Goal: Navigation & Orientation: Find specific page/section

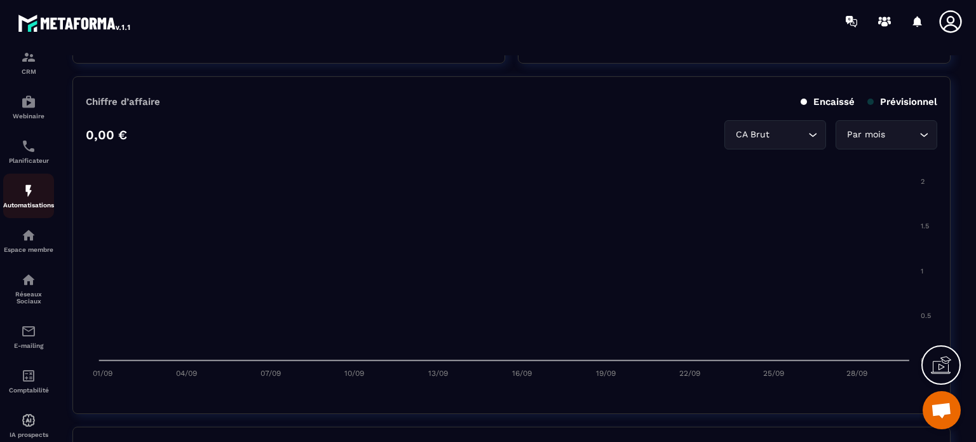
scroll to position [145, 0]
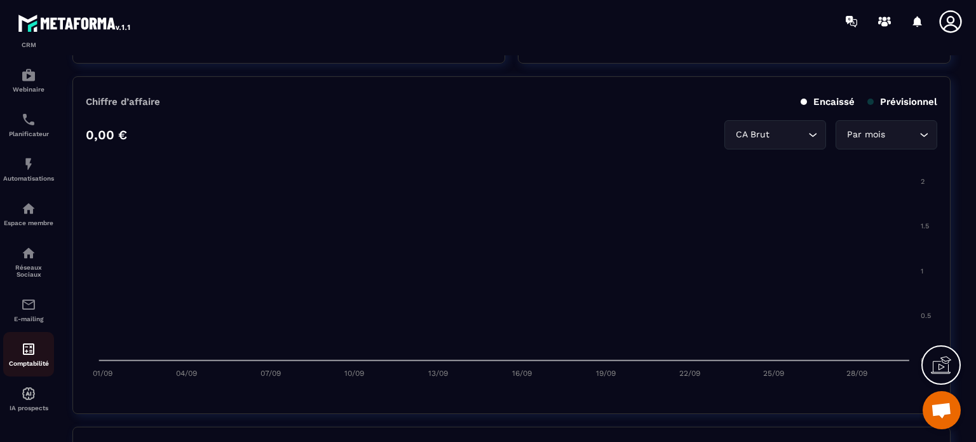
click at [25, 350] on img at bounding box center [28, 348] width 15 height 15
click at [31, 208] on img at bounding box center [28, 208] width 15 height 15
click at [27, 206] on img at bounding box center [28, 208] width 15 height 15
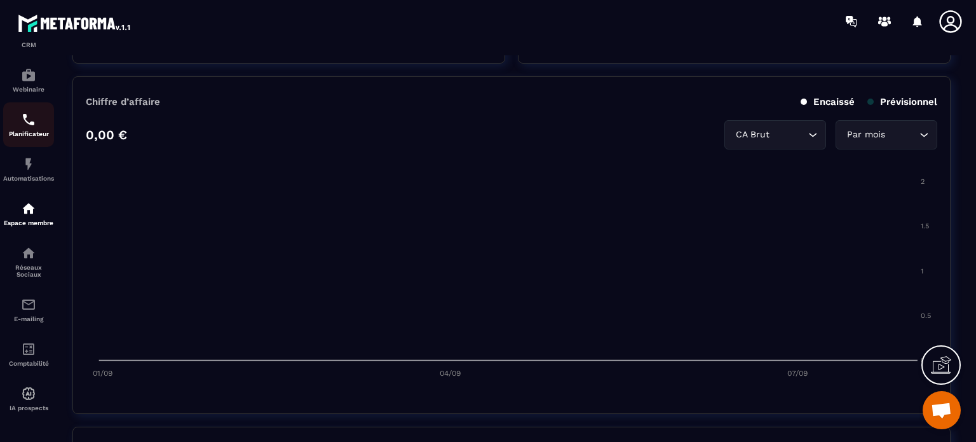
click at [28, 116] on img at bounding box center [28, 119] width 15 height 15
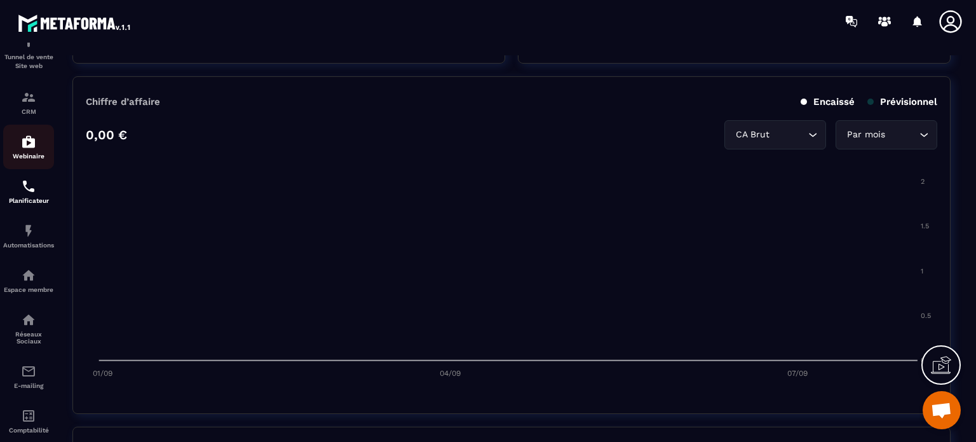
scroll to position [0, 0]
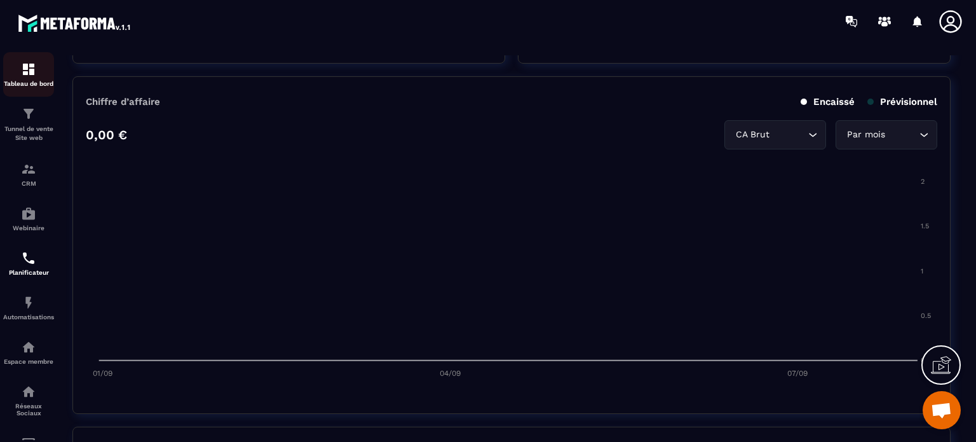
click at [32, 72] on img at bounding box center [28, 69] width 15 height 15
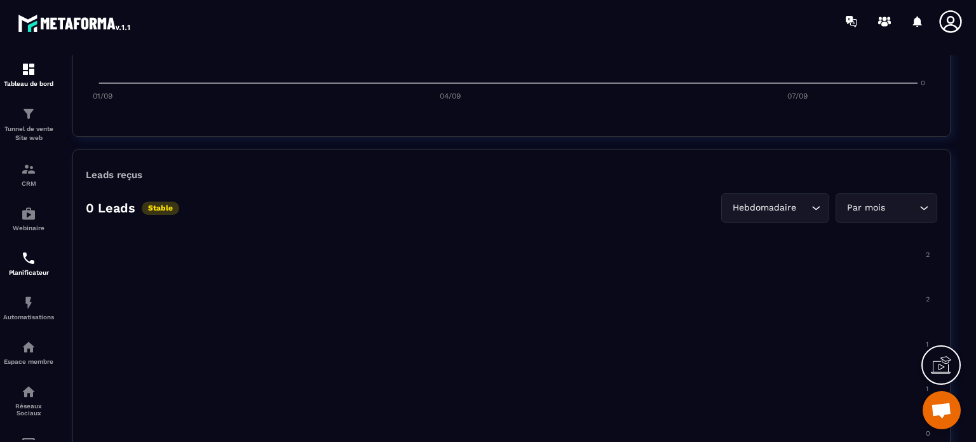
scroll to position [1017, 0]
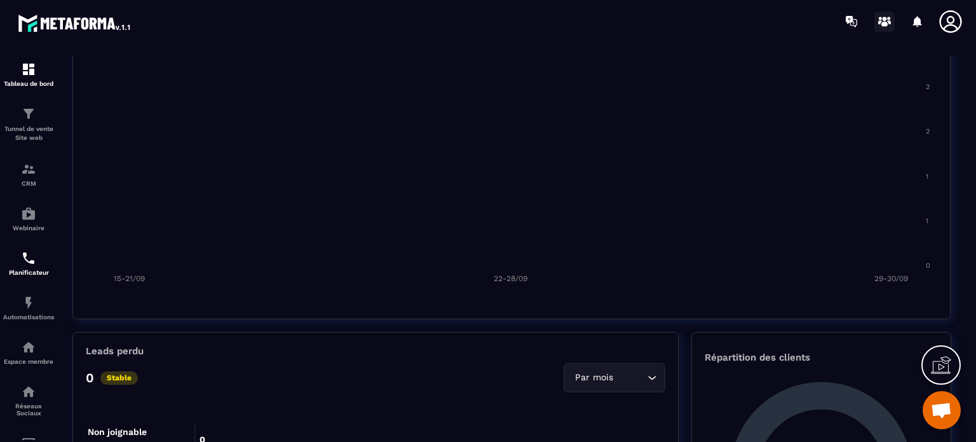
click at [885, 22] on icon at bounding box center [885, 24] width 6 height 5
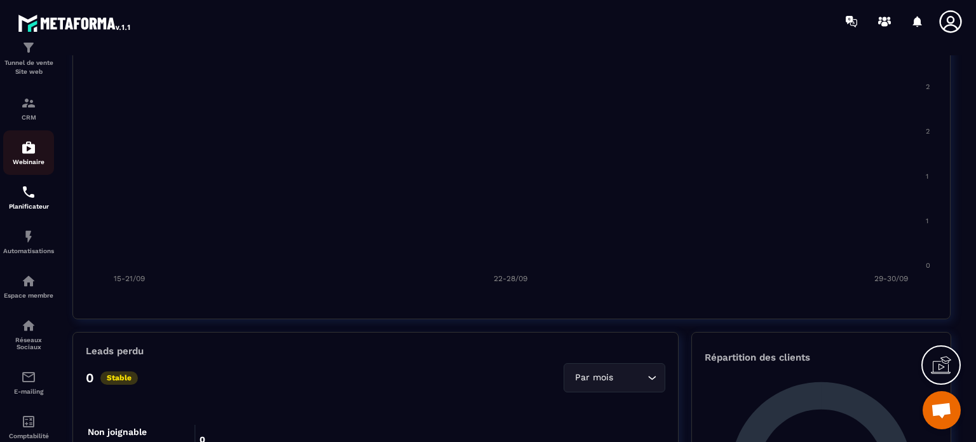
scroll to position [0, 0]
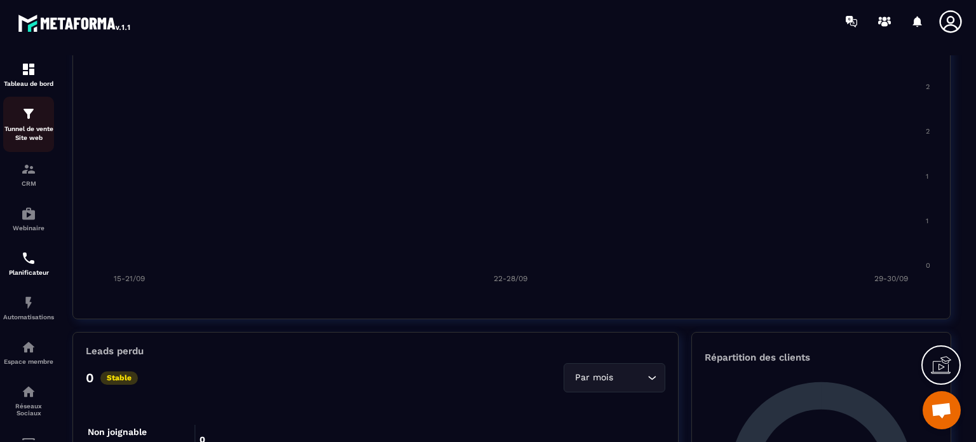
click at [27, 119] on img at bounding box center [28, 113] width 15 height 15
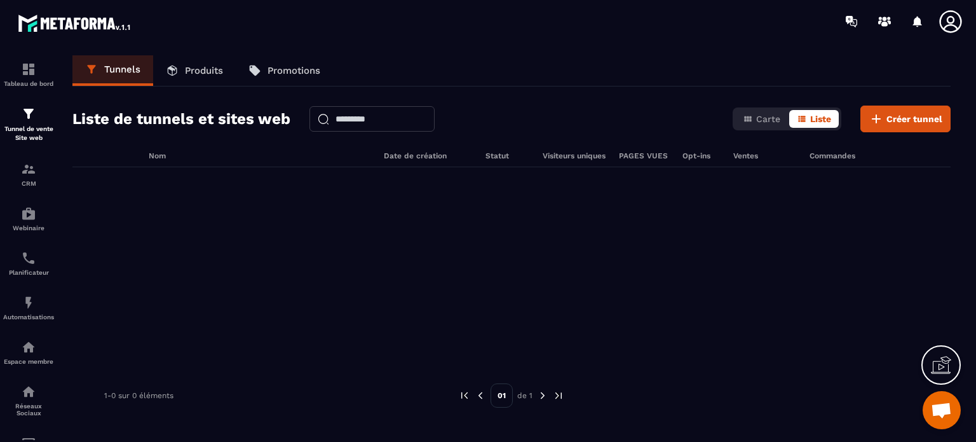
click at [192, 68] on p "Produits" at bounding box center [204, 70] width 38 height 11
click at [200, 72] on p "Produits" at bounding box center [204, 70] width 38 height 11
click at [31, 174] on img at bounding box center [28, 168] width 15 height 15
click at [30, 70] on img at bounding box center [28, 69] width 15 height 15
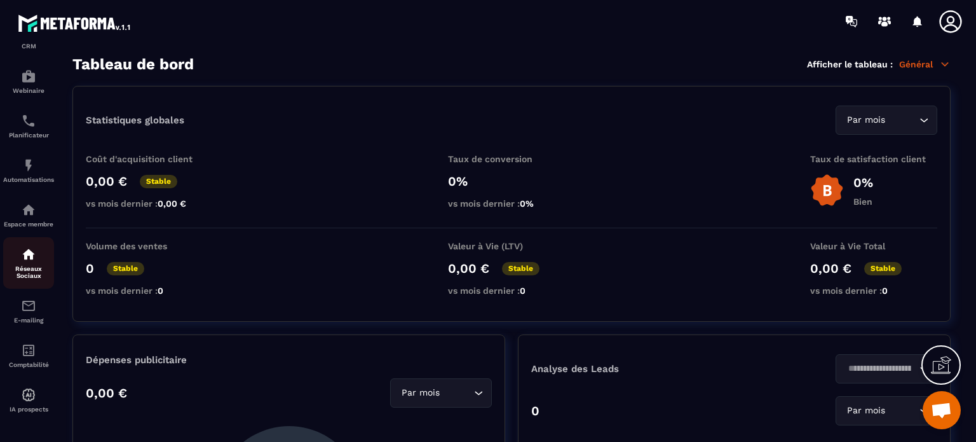
scroll to position [145, 0]
click at [25, 254] on img at bounding box center [28, 252] width 15 height 15
